Goal: Information Seeking & Learning: Learn about a topic

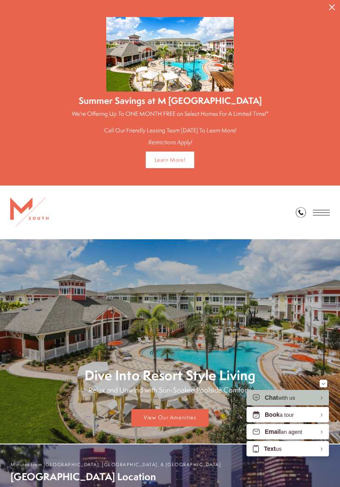
click at [323, 383] on icon "Minimize" at bounding box center [323, 384] width 3 height 2
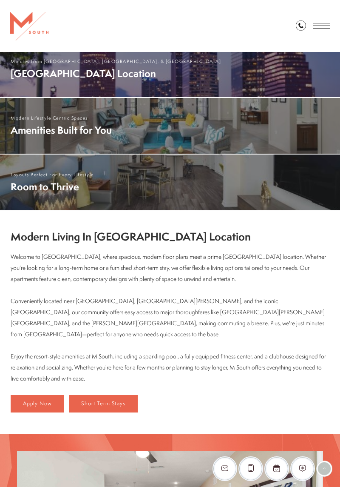
scroll to position [397, 0]
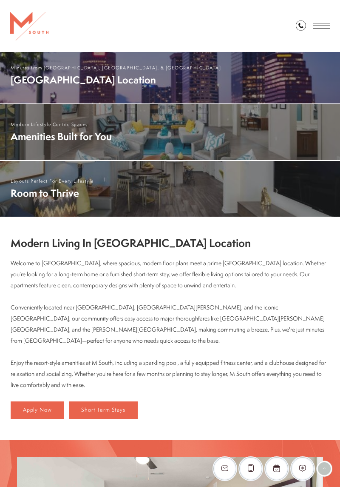
click at [65, 191] on span "Room to Thrive" at bounding box center [52, 193] width 83 height 14
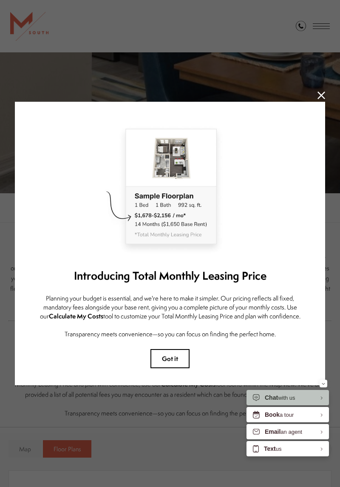
scroll to position [202, 0]
click at [320, 387] on button "Minimize" at bounding box center [324, 384] width 8 height 8
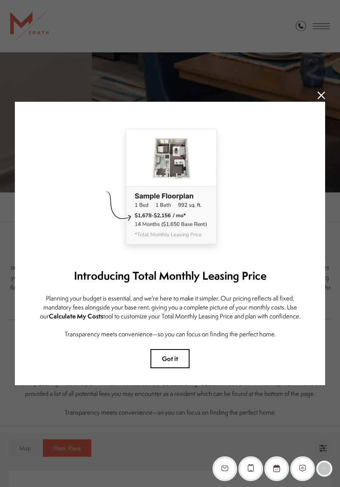
click at [166, 368] on button "Got it" at bounding box center [170, 358] width 39 height 19
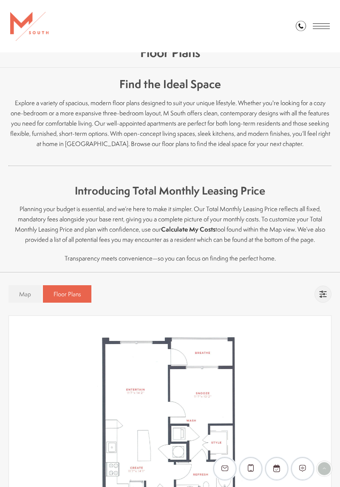
scroll to position [365, 0]
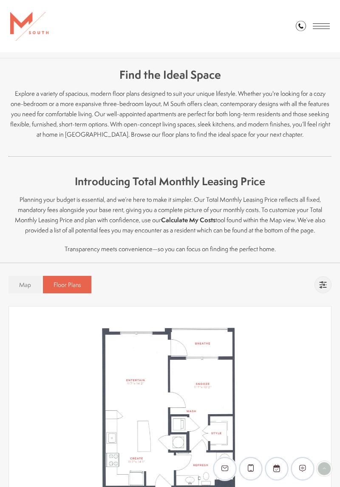
click at [180, 217] on strong "Calculate My Costs" at bounding box center [188, 219] width 54 height 9
click at [182, 221] on strong "Calculate My Costs" at bounding box center [188, 219] width 54 height 9
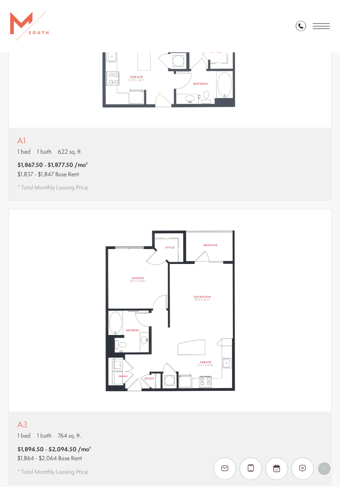
scroll to position [749, 0]
